Goal: Task Accomplishment & Management: Manage account settings

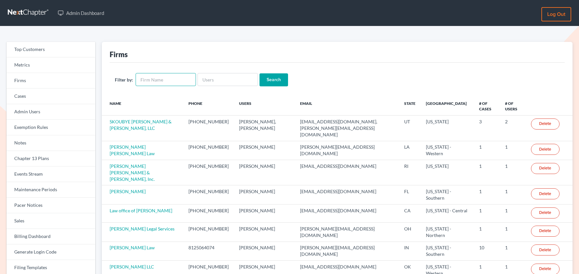
click at [151, 80] on input "text" at bounding box center [166, 79] width 60 height 13
type input "Jimmy Song"
click at [263, 80] on input "Search" at bounding box center [273, 79] width 29 height 13
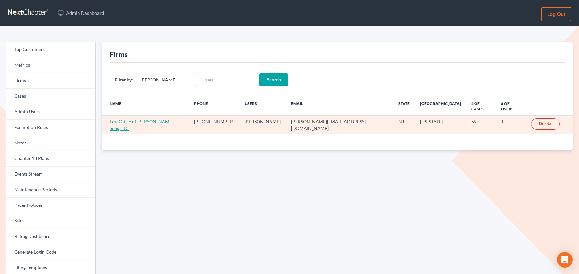
click at [153, 119] on link "Law Office of [PERSON_NAME] Song, LLC" at bounding box center [142, 125] width 64 height 12
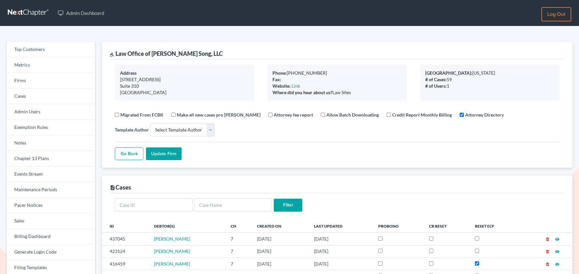
select select
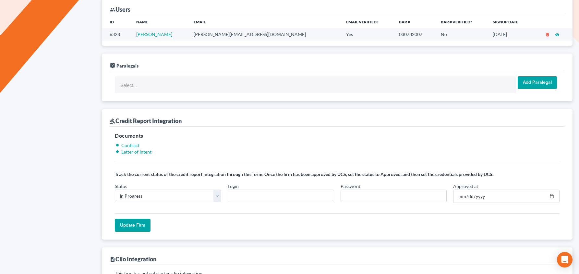
scroll to position [396, 0]
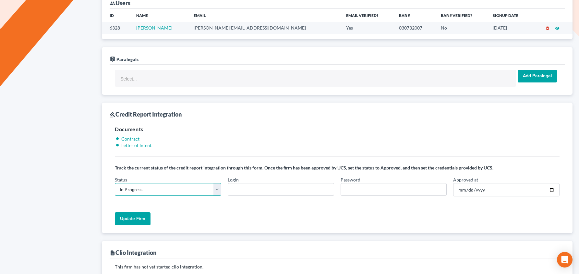
click at [207, 185] on select "In Progress Not Approved Approved Retry" at bounding box center [168, 189] width 106 height 13
select select "approved"
click at [115, 183] on select "In Progress Not Approved Approved Retry" at bounding box center [168, 189] width 106 height 13
click at [258, 199] on form "Status In Progress Not Approved Approved Retry Login Password Approved at Updat…" at bounding box center [337, 200] width 445 height 49
click at [266, 189] on input "Login" at bounding box center [281, 189] width 106 height 13
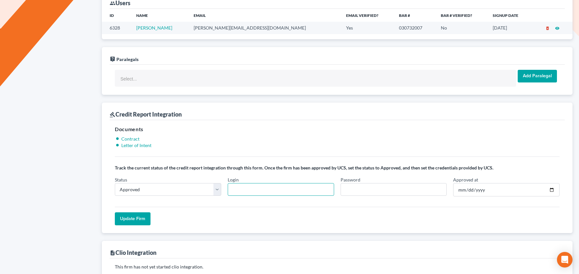
paste input "jimmys"
type input "jimmys"
click at [387, 185] on input "Password" at bounding box center [393, 189] width 106 height 13
paste input "NCEx7531$46"
type input "NCEx7531$46"
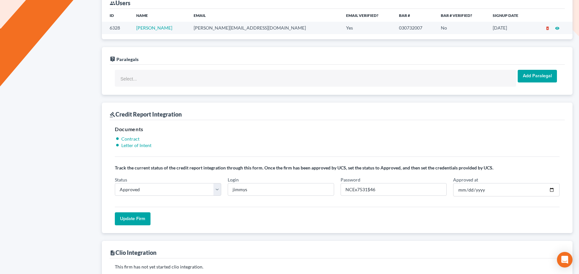
click at [141, 216] on input "Update Firm" at bounding box center [133, 218] width 36 height 13
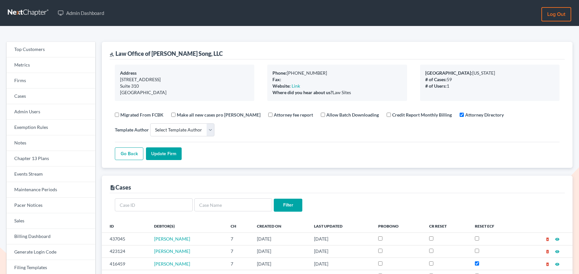
select select
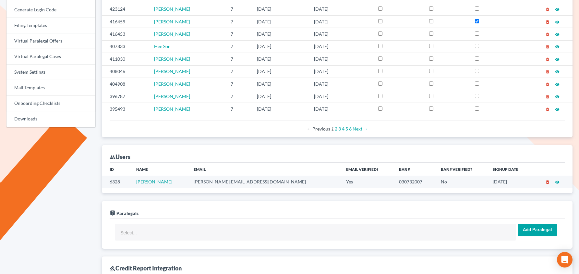
scroll to position [219, 0]
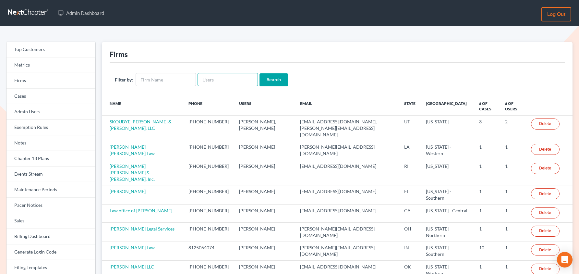
click at [204, 80] on input "text" at bounding box center [227, 79] width 60 height 13
type input "[EMAIL_ADDRESS][DOMAIN_NAME]"
click at [259, 73] on input "Search" at bounding box center [273, 79] width 29 height 13
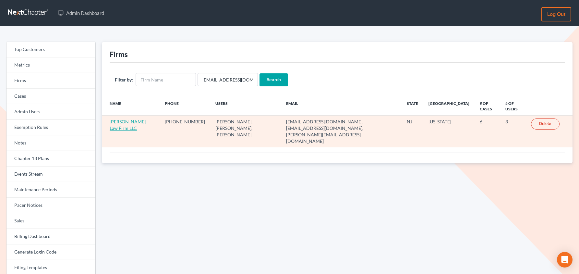
click at [130, 123] on link "Silverberg Law Firm LLC" at bounding box center [128, 125] width 36 height 12
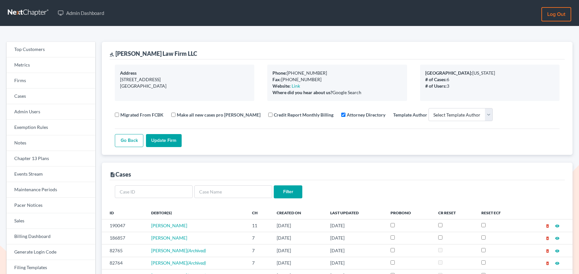
select select
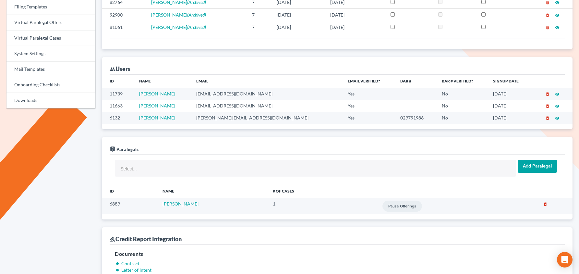
scroll to position [261, 0]
click at [158, 103] on link "Kristy Wilbert" at bounding box center [157, 105] width 36 height 6
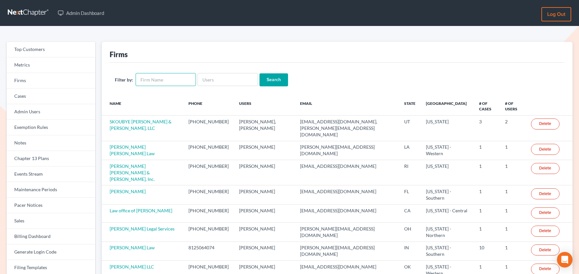
click at [146, 78] on input "text" at bounding box center [166, 79] width 60 height 13
type input "law office of david c meltzer"
click at [259, 73] on input "Search" at bounding box center [273, 79] width 29 height 13
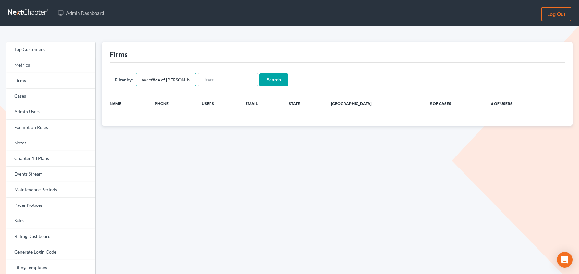
click at [182, 80] on input "law office of [PERSON_NAME]" at bounding box center [166, 79] width 60 height 13
drag, startPoint x: 180, startPoint y: 80, endPoint x: 138, endPoint y: 79, distance: 41.5
click at [138, 79] on input "law office of [PERSON_NAME]" at bounding box center [166, 79] width 60 height 13
type input "[PERSON_NAME]"
click at [259, 73] on input "Search" at bounding box center [273, 79] width 29 height 13
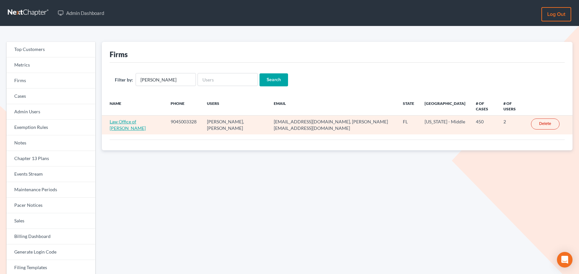
click at [127, 121] on link "Law Office of David Meltzer" at bounding box center [128, 125] width 36 height 12
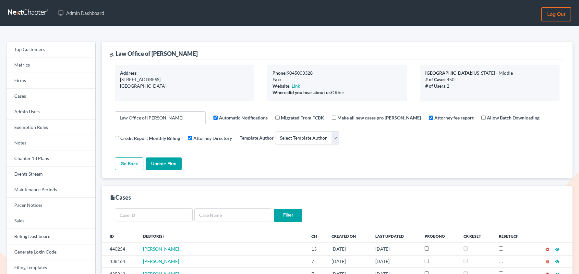
select select
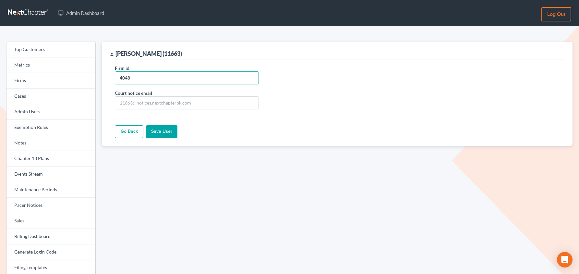
click at [147, 76] on input "4048" at bounding box center [187, 77] width 144 height 13
paste input "2662"
type input "2662"
click at [165, 131] on input "Save User" at bounding box center [161, 131] width 31 height 13
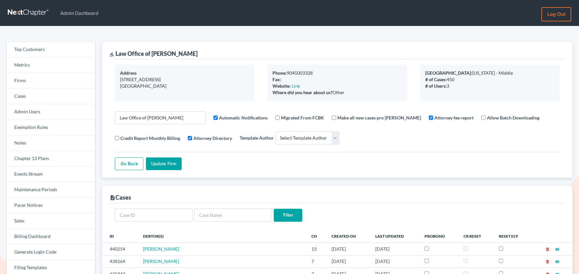
select select
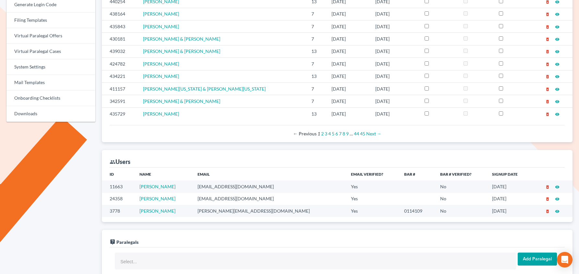
scroll to position [276, 0]
